Goal: Task Accomplishment & Management: Manage account settings

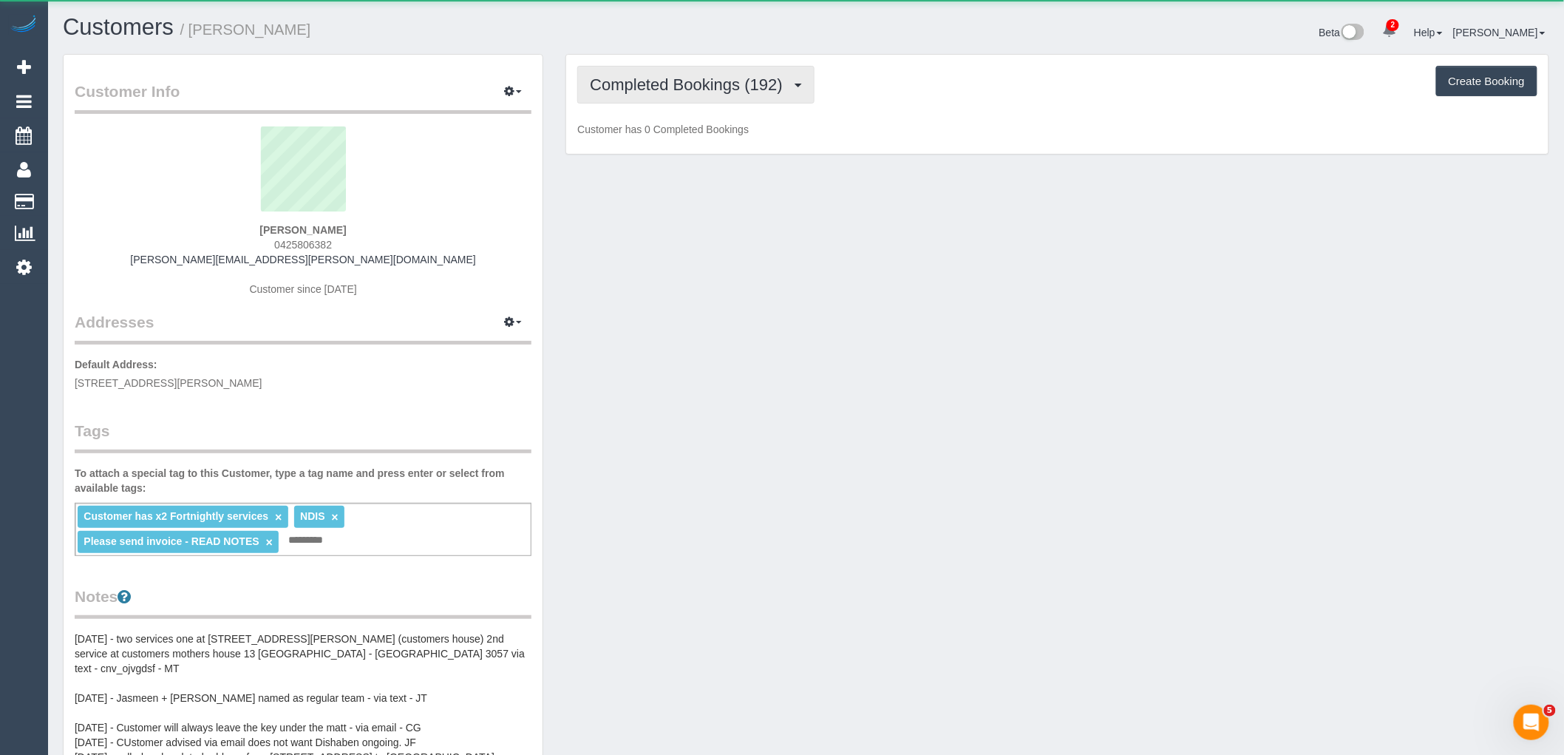
click at [671, 84] on span "Completed Bookings (192)" at bounding box center [690, 84] width 200 height 18
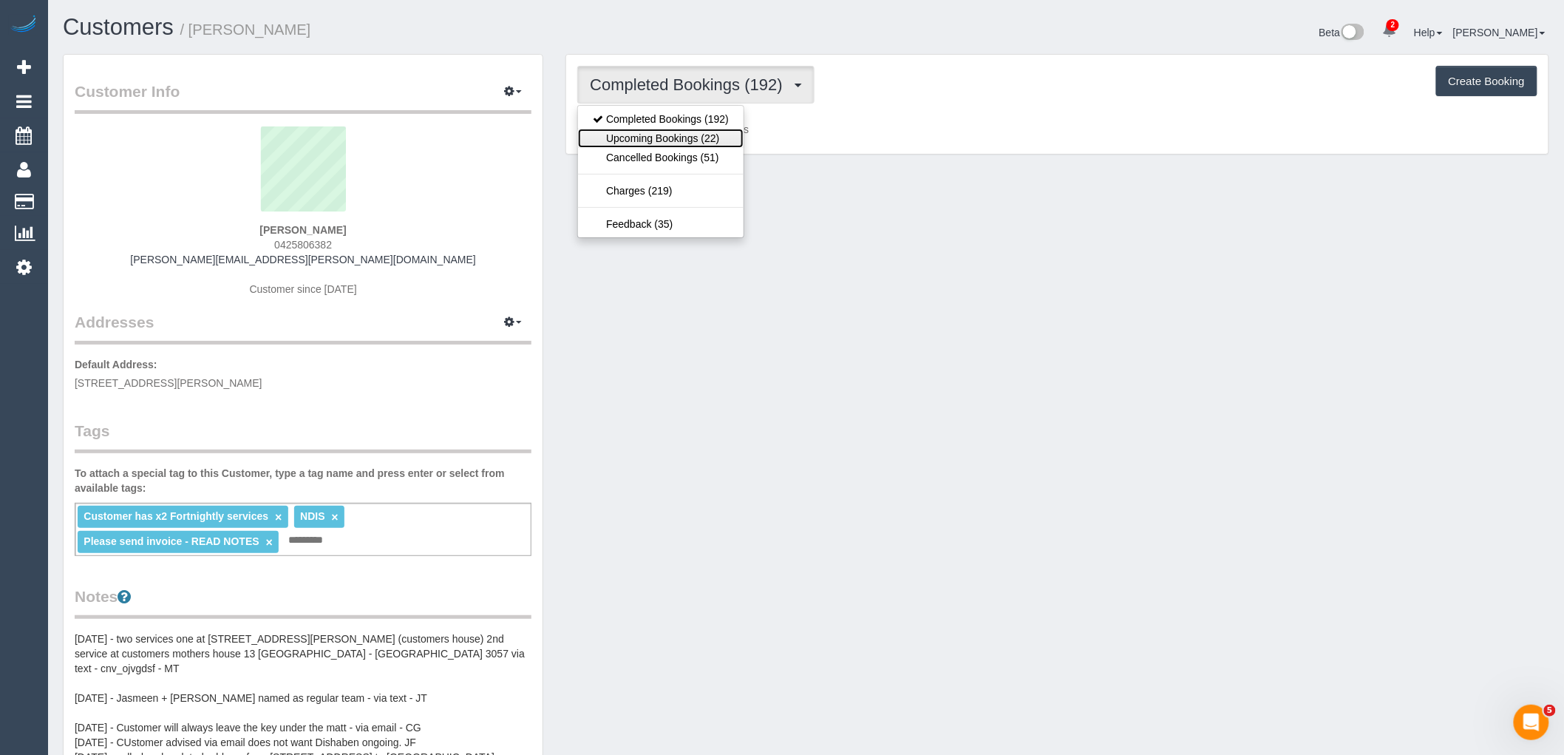
click at [686, 135] on link "Upcoming Bookings (22)" at bounding box center [661, 138] width 166 height 19
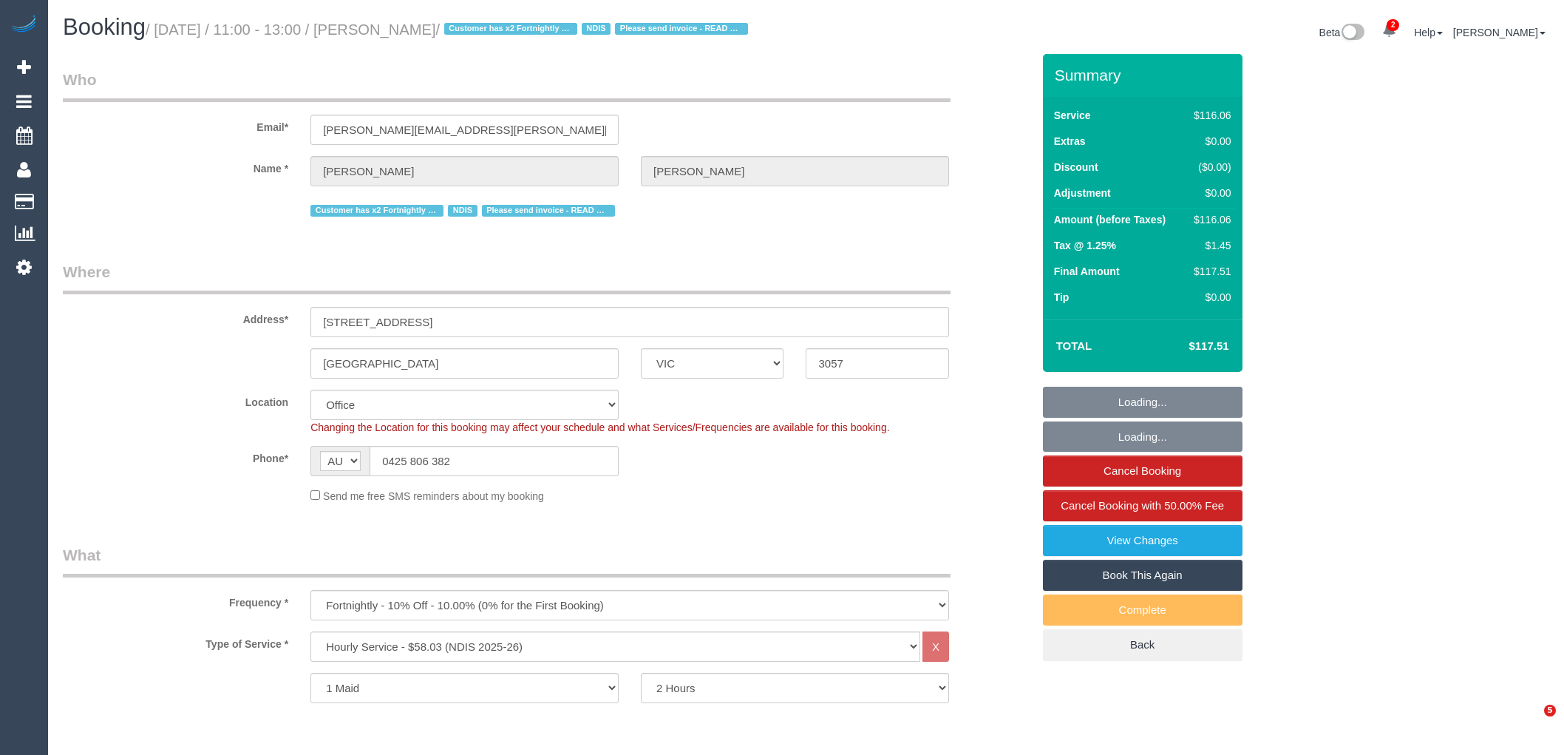
select select "VIC"
select select "number:28"
select select "object:763"
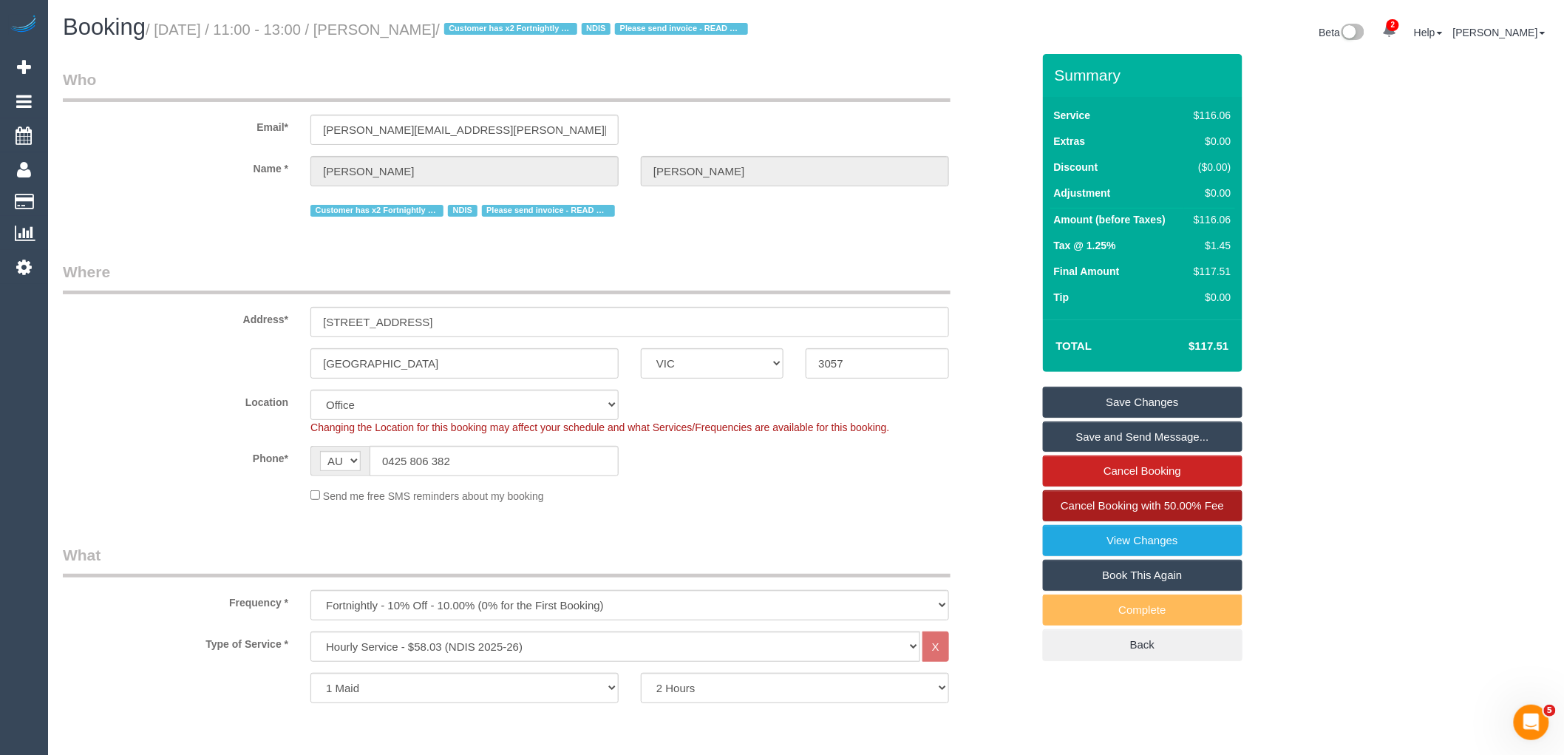
click at [1158, 512] on span "Cancel Booking with 50.00% Fee" at bounding box center [1142, 505] width 163 height 13
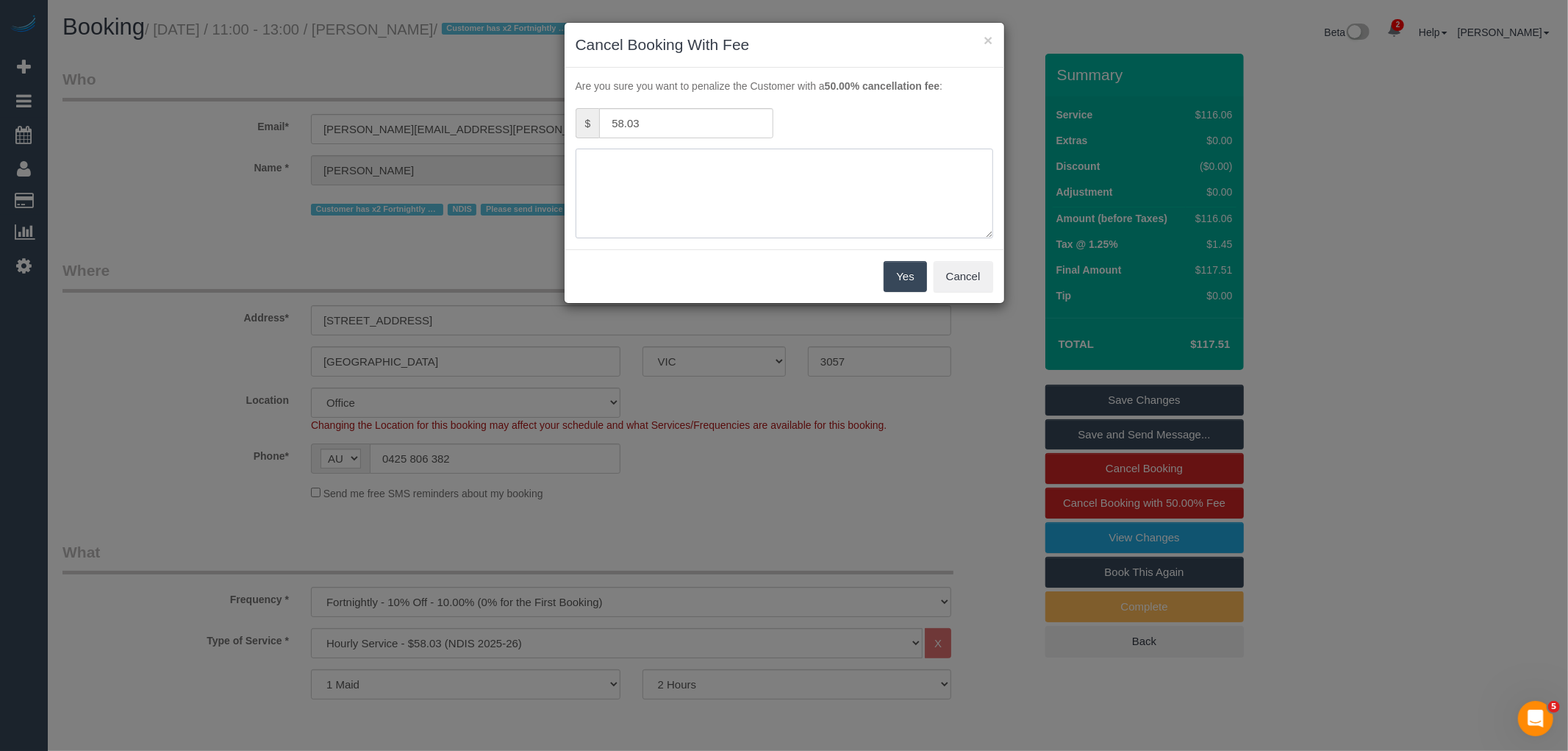
click at [714, 175] on textarea at bounding box center [784, 193] width 418 height 90
type textarea "[PERSON_NAME] unable to go ahead [DATE] via text VC"
click at [909, 281] on button "Yes" at bounding box center [905, 276] width 43 height 31
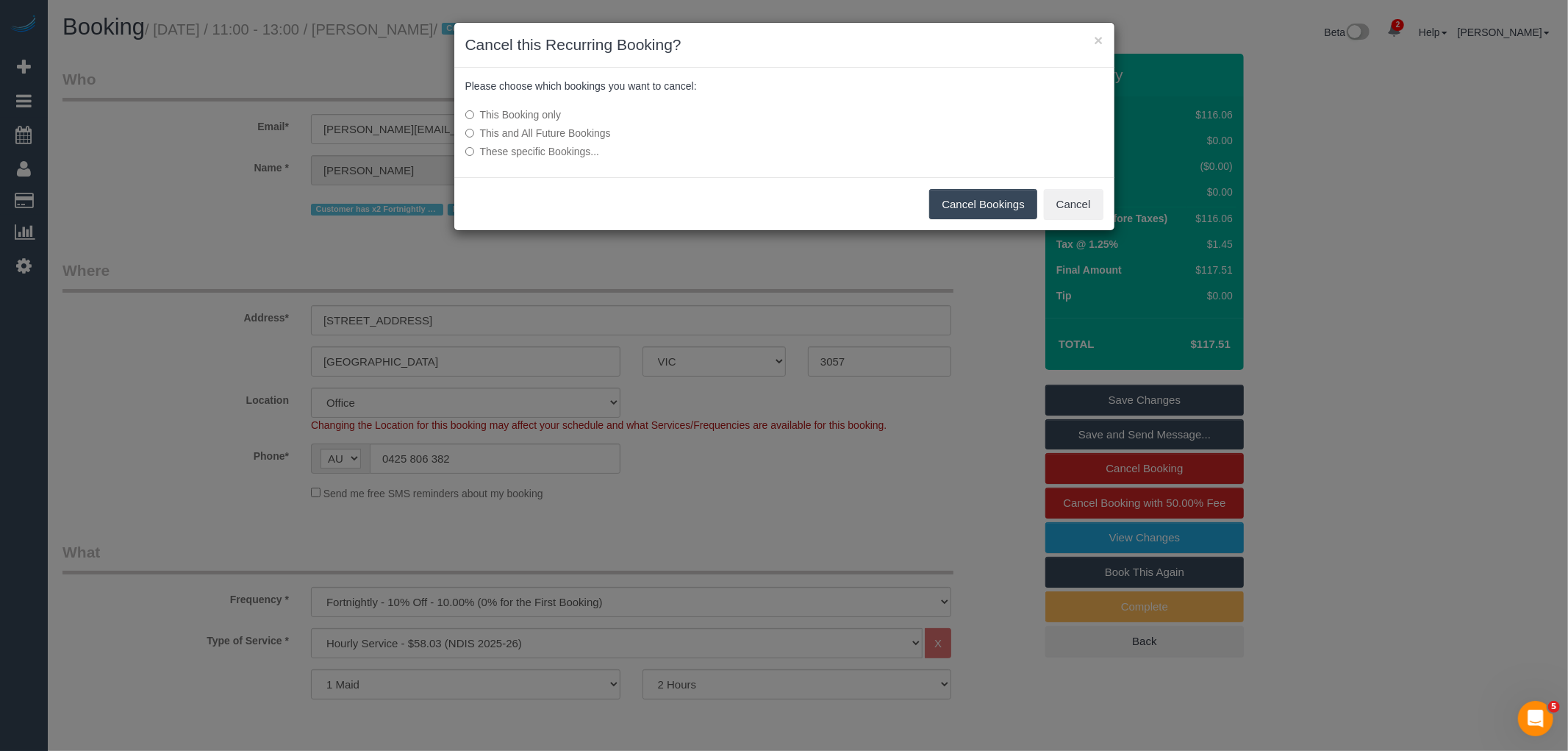
click at [996, 210] on button "Cancel Bookings" at bounding box center [982, 204] width 108 height 31
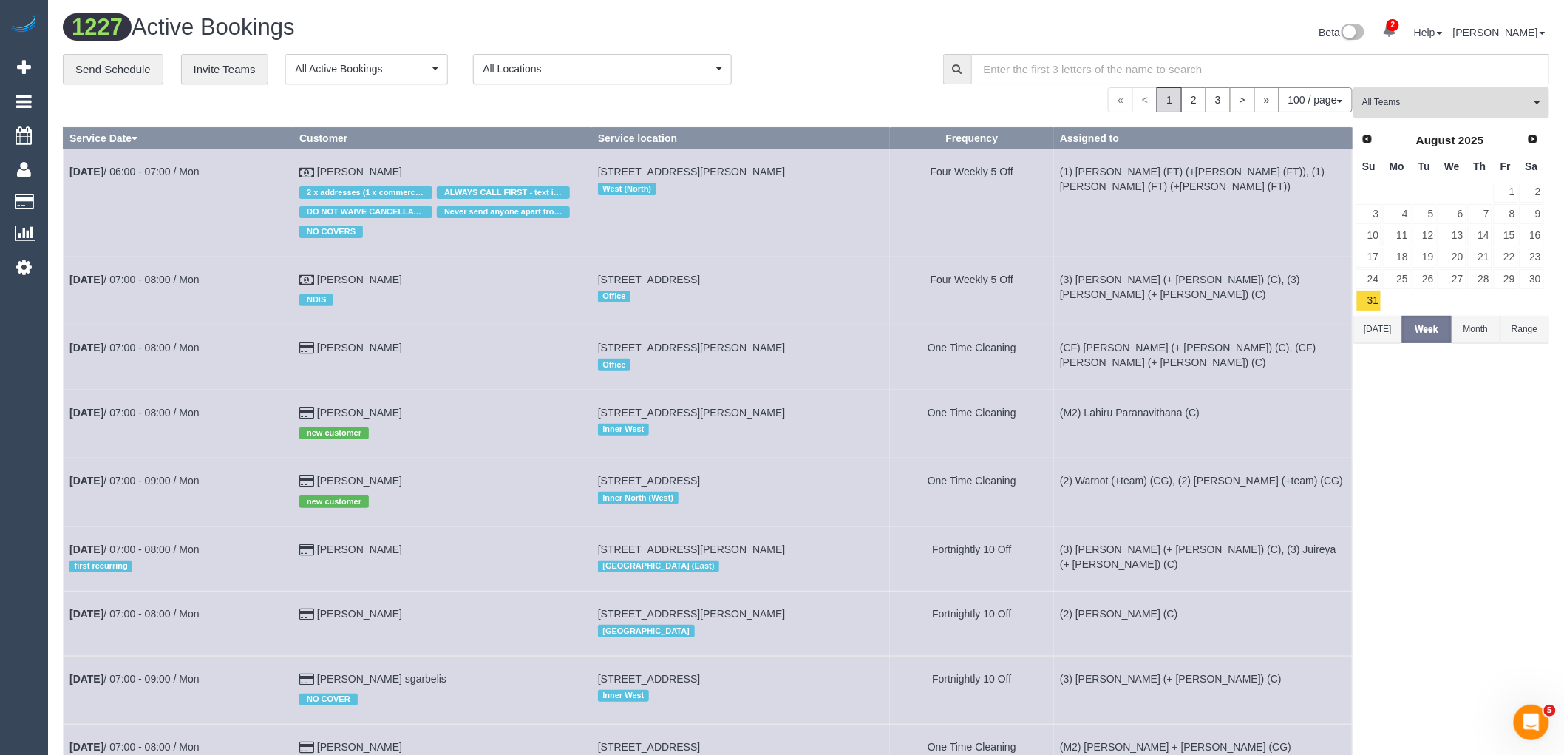
click at [1454, 105] on span "All Teams" at bounding box center [1446, 102] width 169 height 13
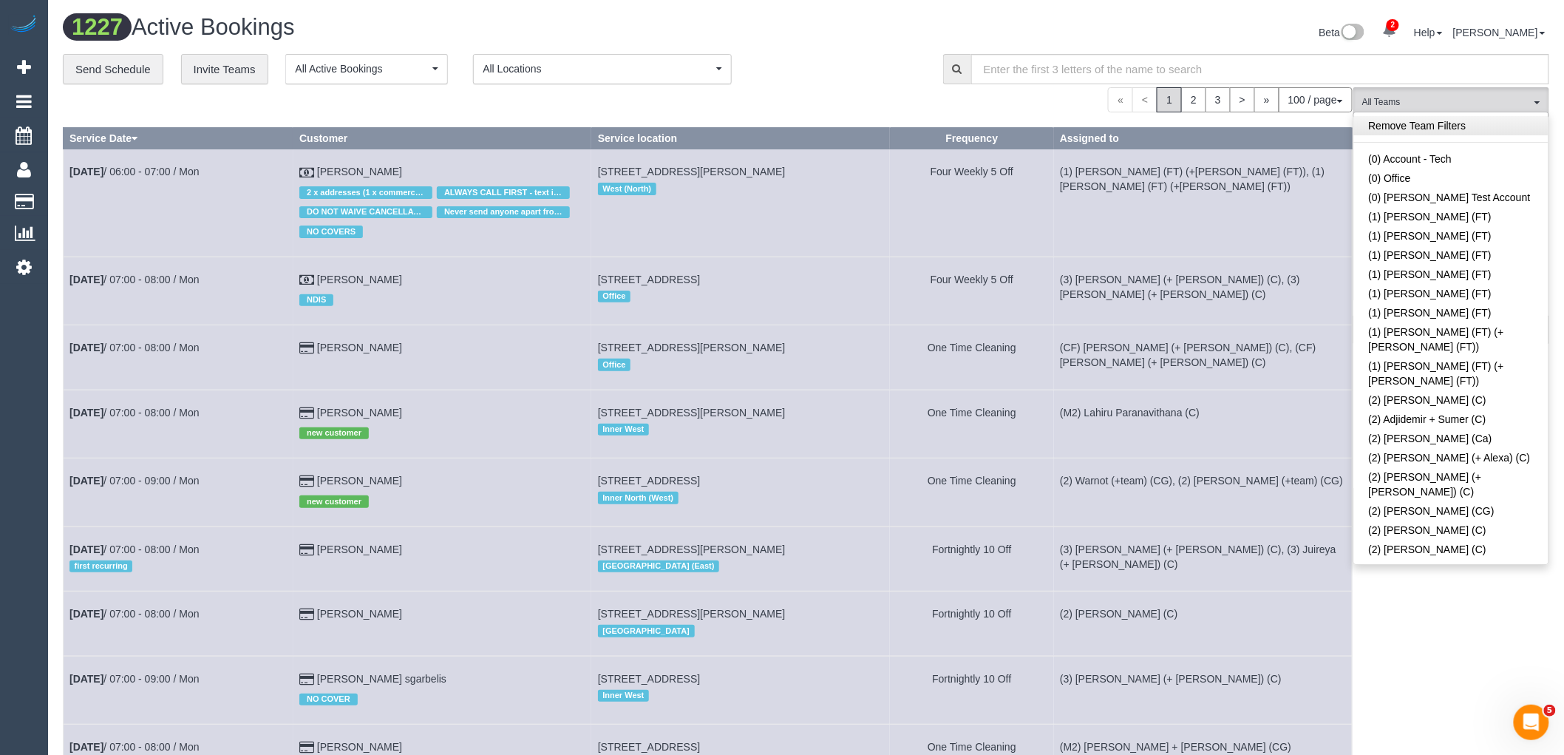
click at [1416, 129] on link "Remove Team Filters" at bounding box center [1451, 125] width 194 height 19
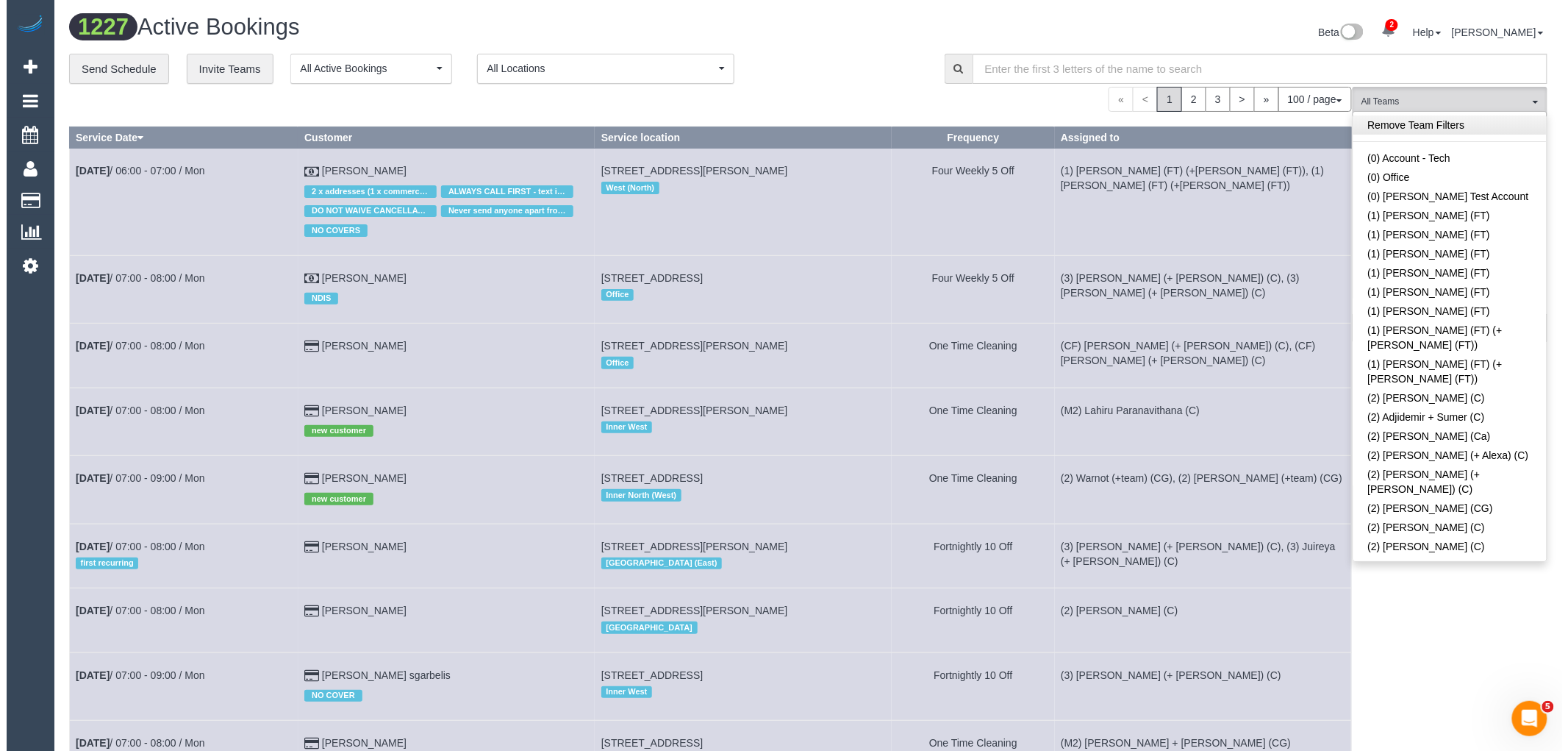
scroll to position [3004, 0]
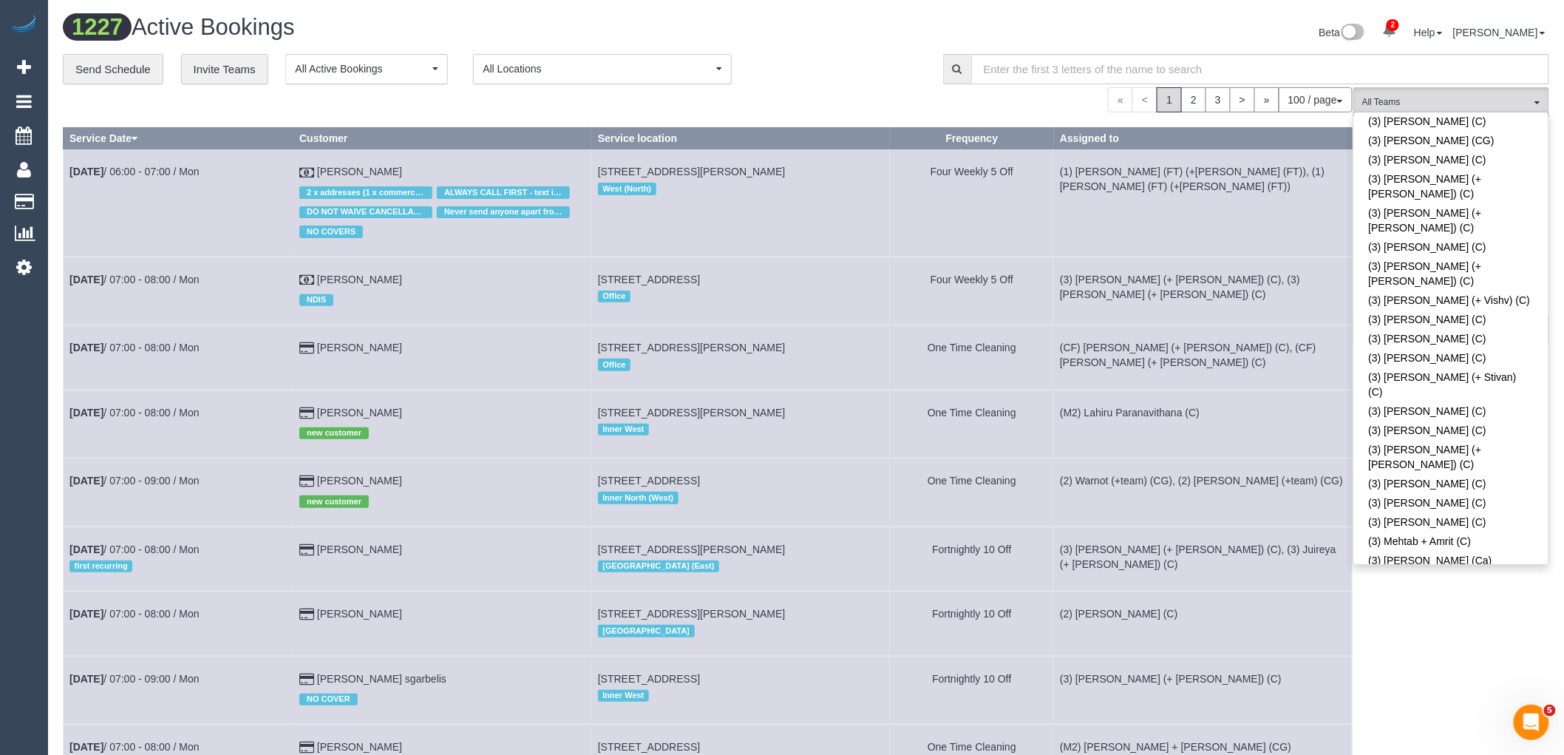
click at [825, 52] on div "Beta 2 Your Notifications You have 0 alerts × You have 94 to charge for [DATE] …" at bounding box center [1184, 34] width 755 height 39
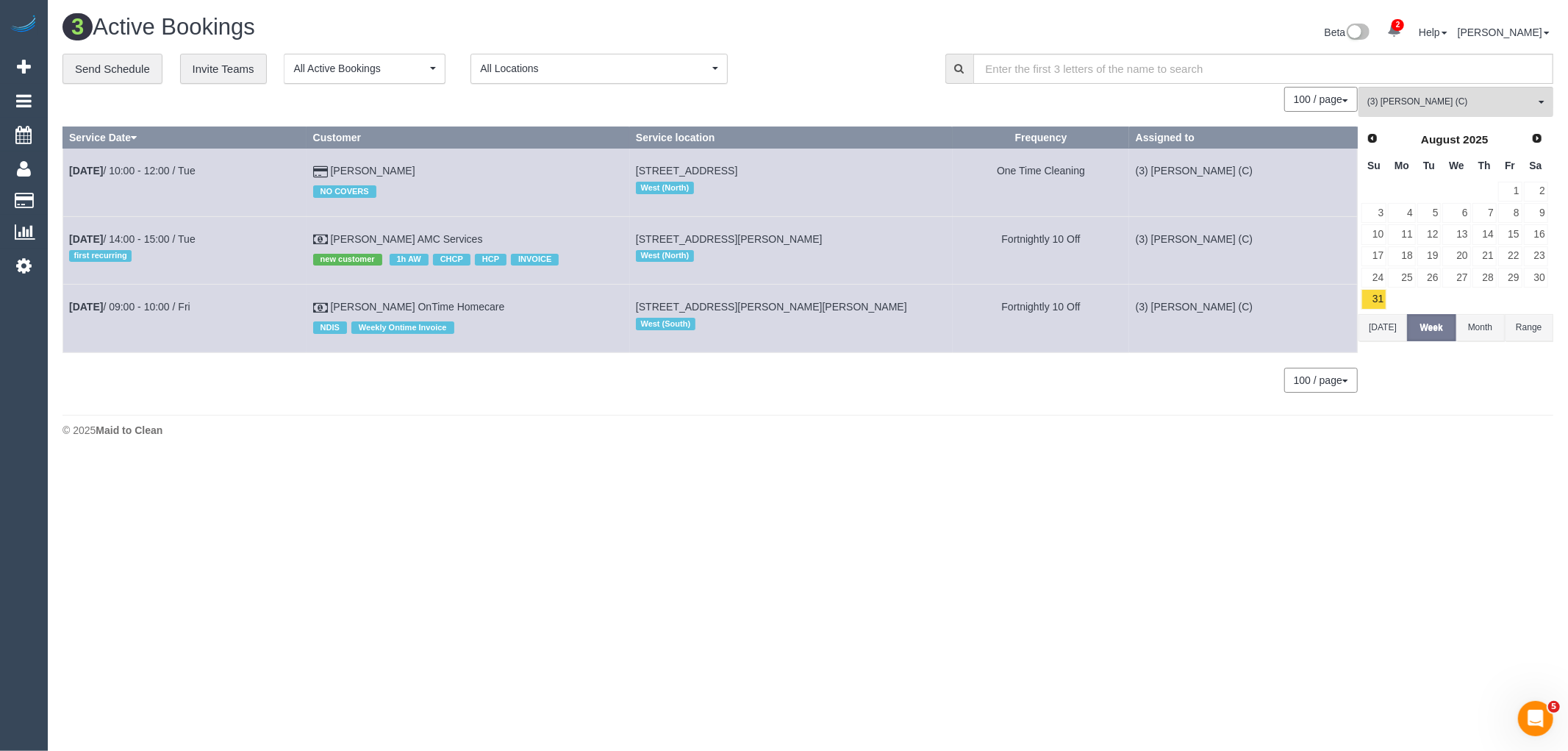
click at [1387, 328] on button "[DATE]" at bounding box center [1382, 327] width 49 height 27
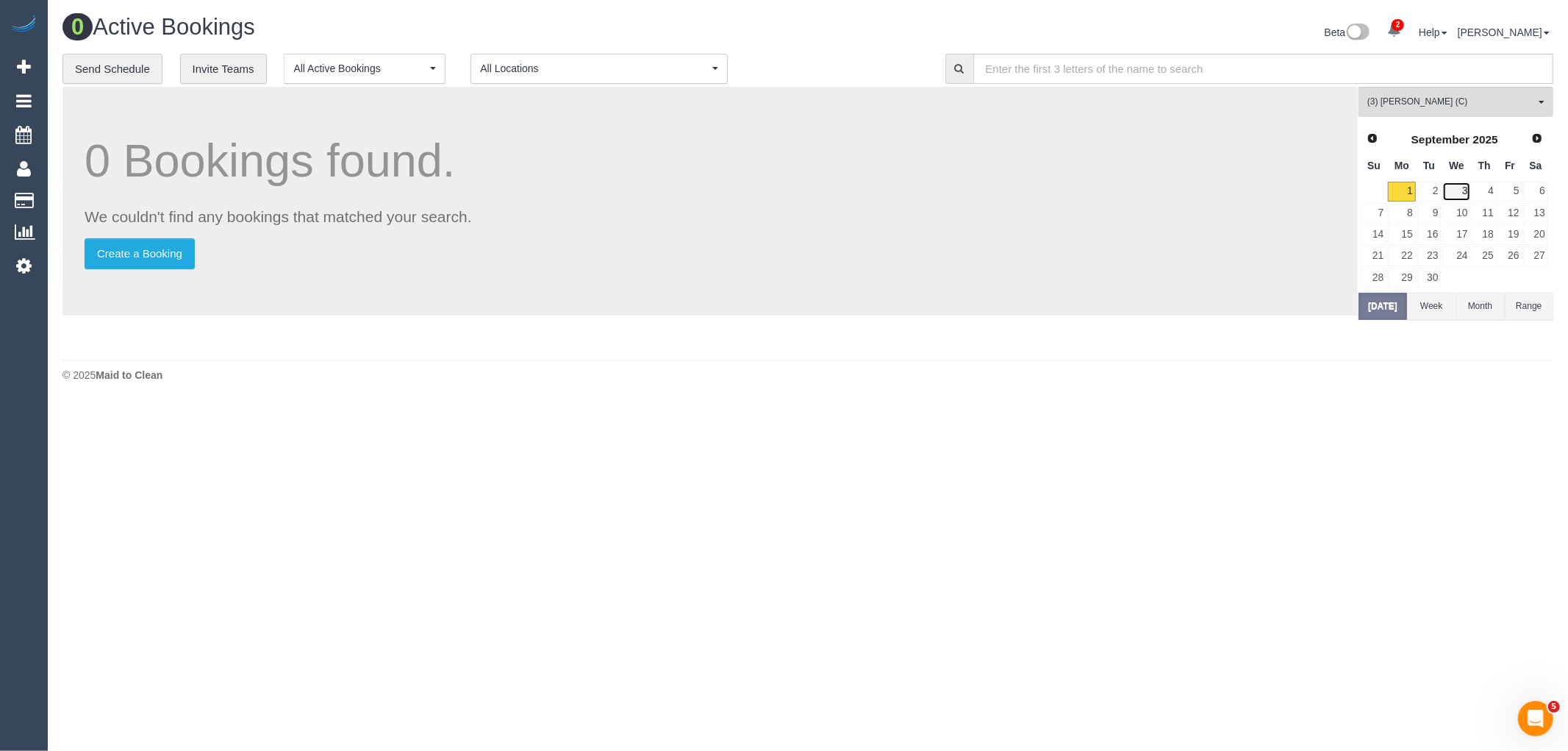
click at [1466, 194] on link "3" at bounding box center [1456, 192] width 28 height 20
